Goal: Task Accomplishment & Management: Complete application form

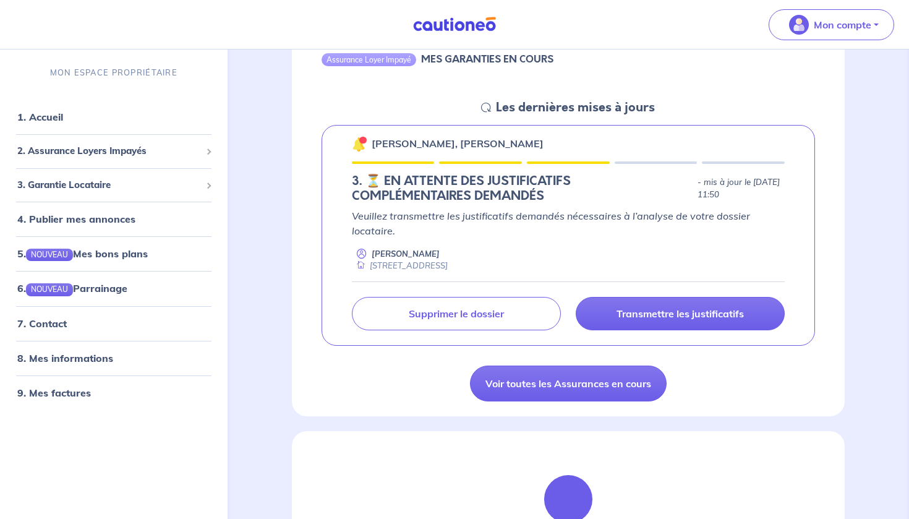
scroll to position [164, 0]
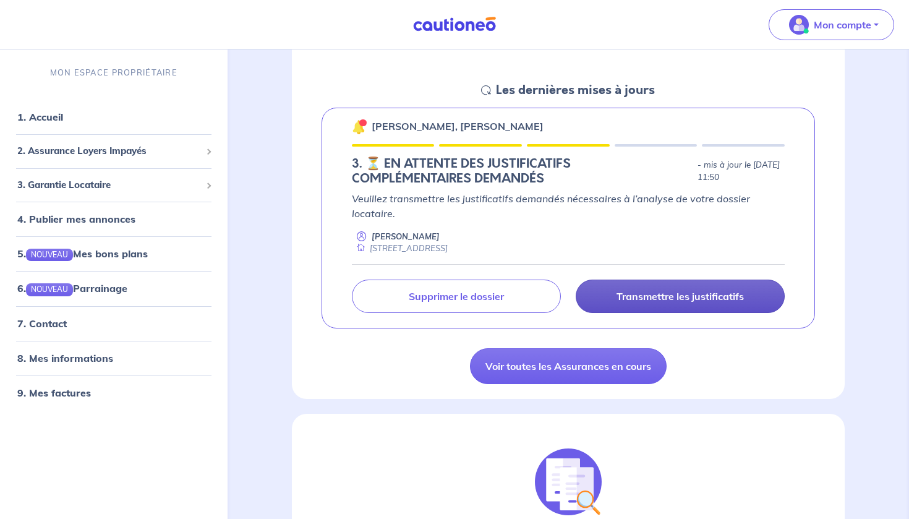
click at [669, 293] on p "Transmettre les justificatifs" at bounding box center [679, 296] width 127 height 12
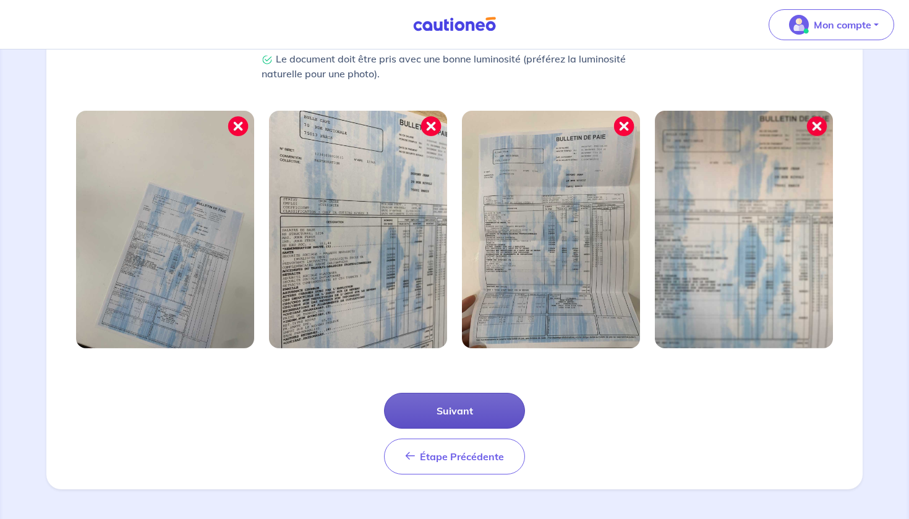
click at [449, 416] on button "Suivant" at bounding box center [454, 411] width 141 height 36
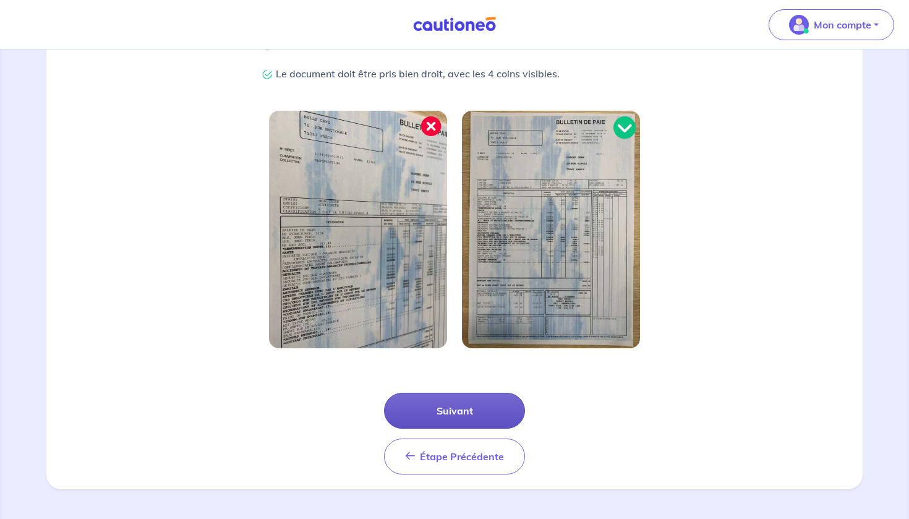
scroll to position [307, 0]
click at [460, 412] on button "Suivant" at bounding box center [454, 411] width 141 height 36
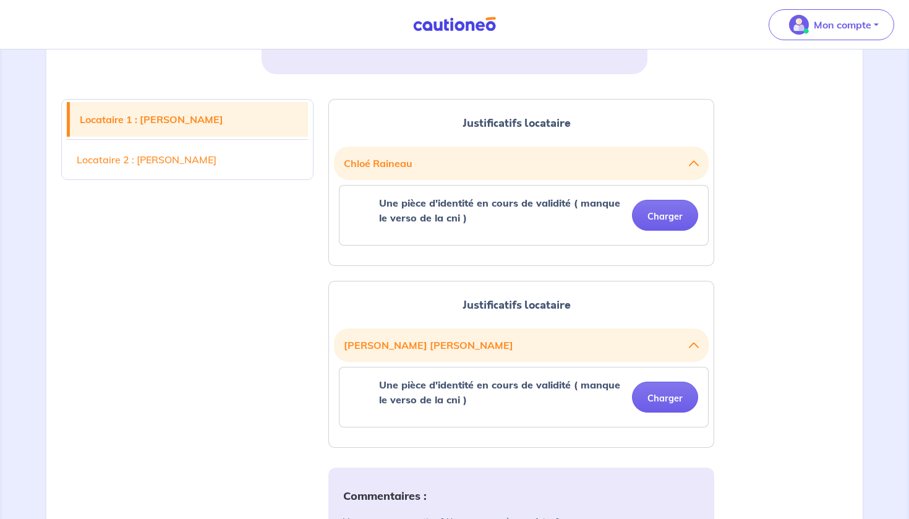
scroll to position [278, 0]
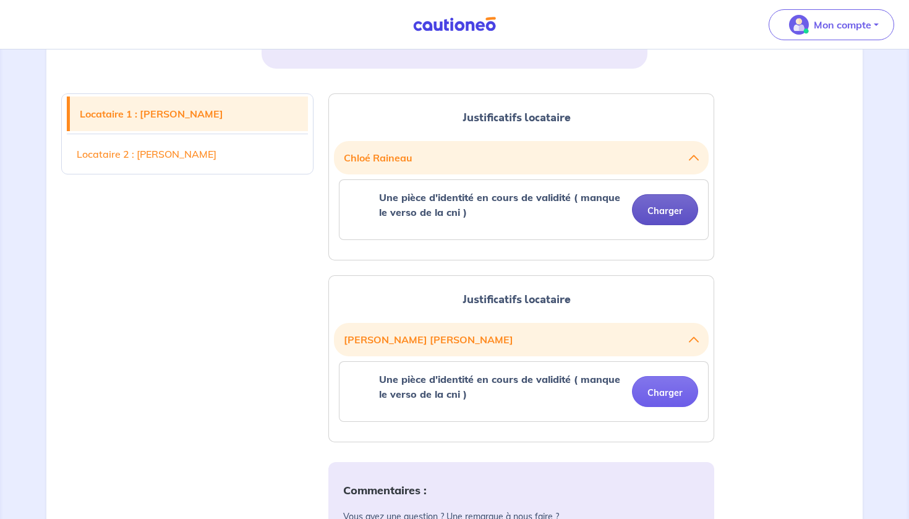
click at [680, 207] on button "Charger" at bounding box center [665, 209] width 66 height 31
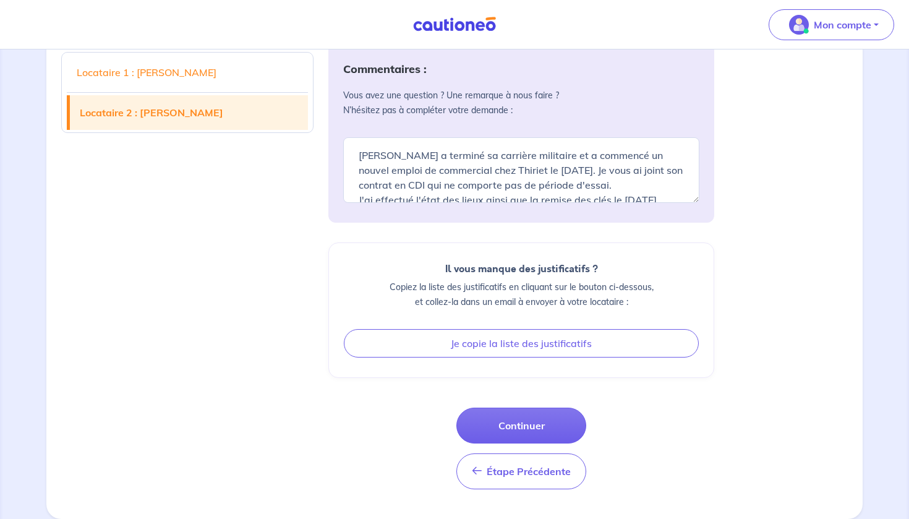
scroll to position [745, 0]
click at [532, 424] on button "Continuer" at bounding box center [521, 425] width 130 height 36
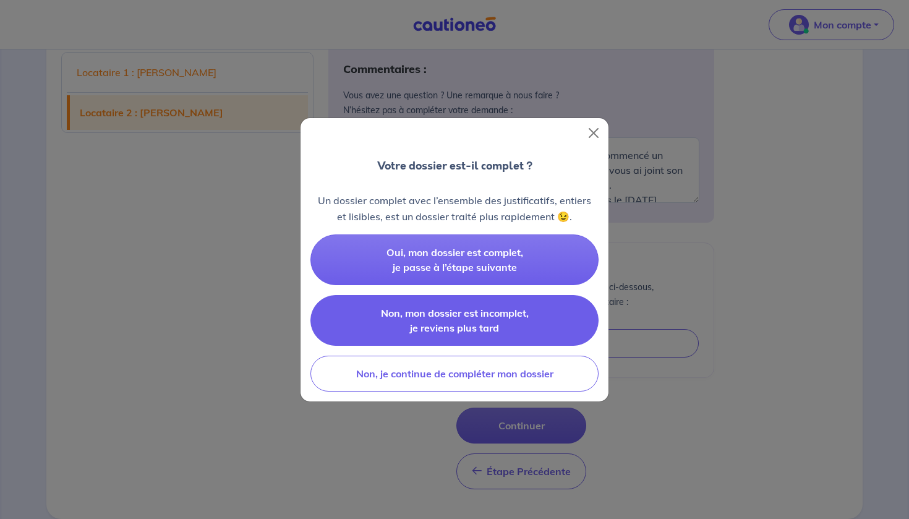
click at [465, 318] on span "Non, mon dossier est incomplet, je reviens plus tard" at bounding box center [455, 320] width 148 height 27
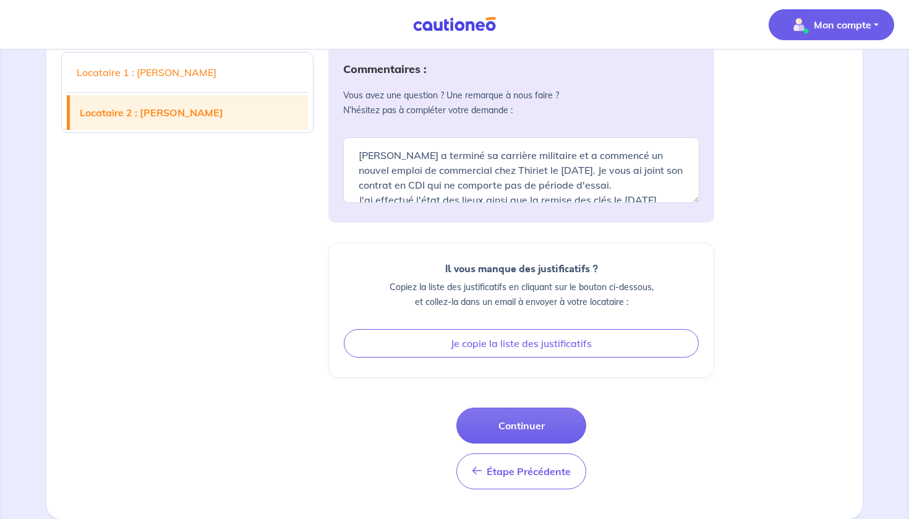
click at [875, 22] on button "Mon compte" at bounding box center [830, 24] width 125 height 31
click at [819, 105] on link "Me déconnecter" at bounding box center [819, 106] width 100 height 20
